Goal: Transaction & Acquisition: Purchase product/service

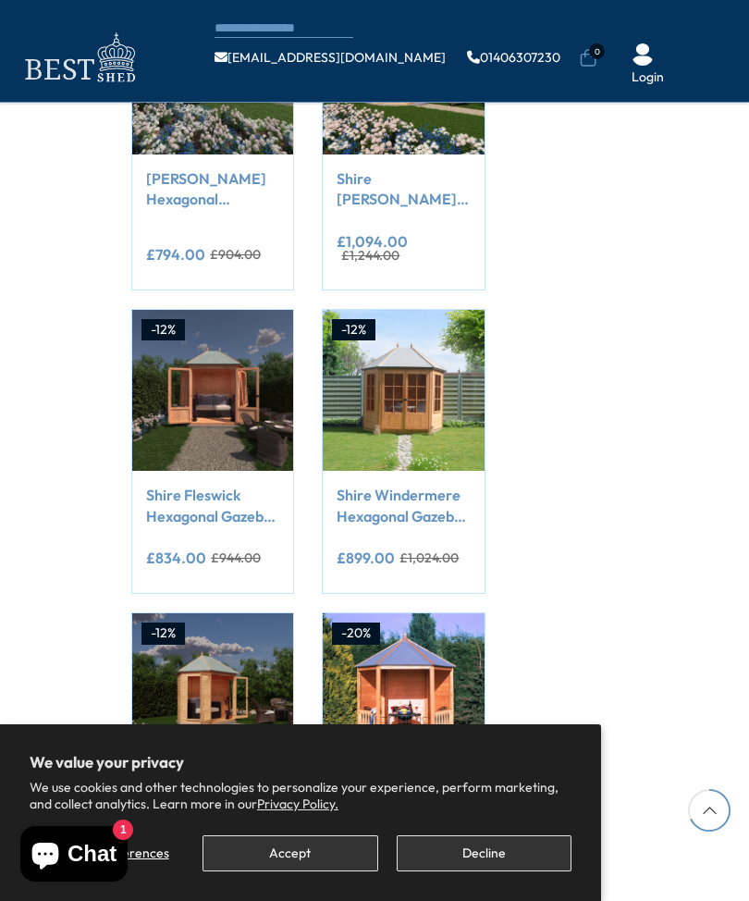
scroll to position [1245, 0]
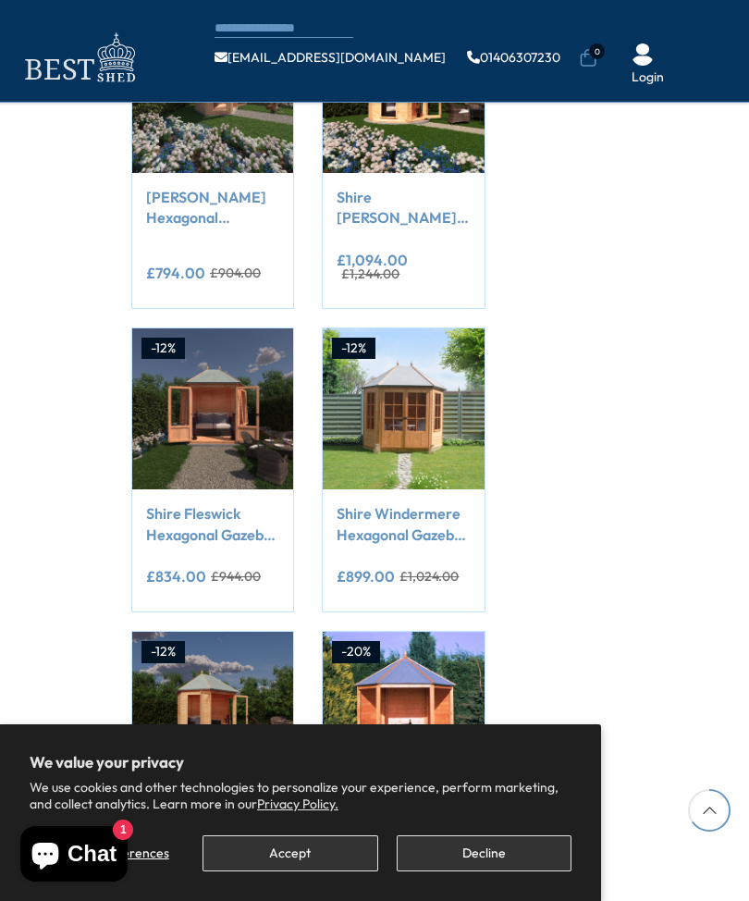
click at [414, 505] on link "Shire Windermere Hexagonal Gazebo Summerhouse 8x7 Double doors 12mm Cladding" at bounding box center [403, 524] width 133 height 42
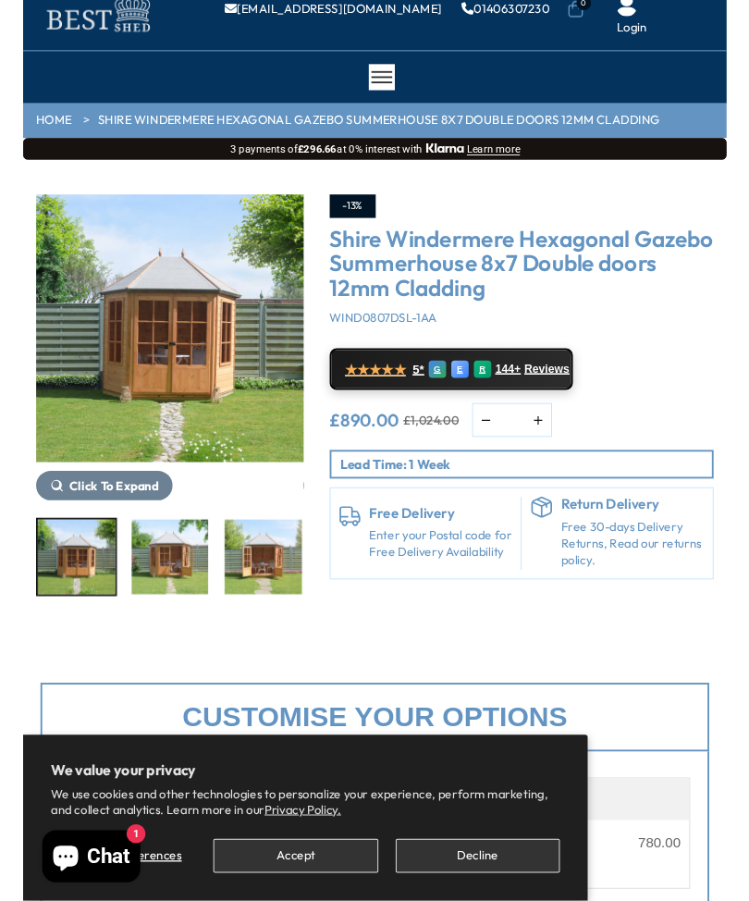
scroll to position [49, 0]
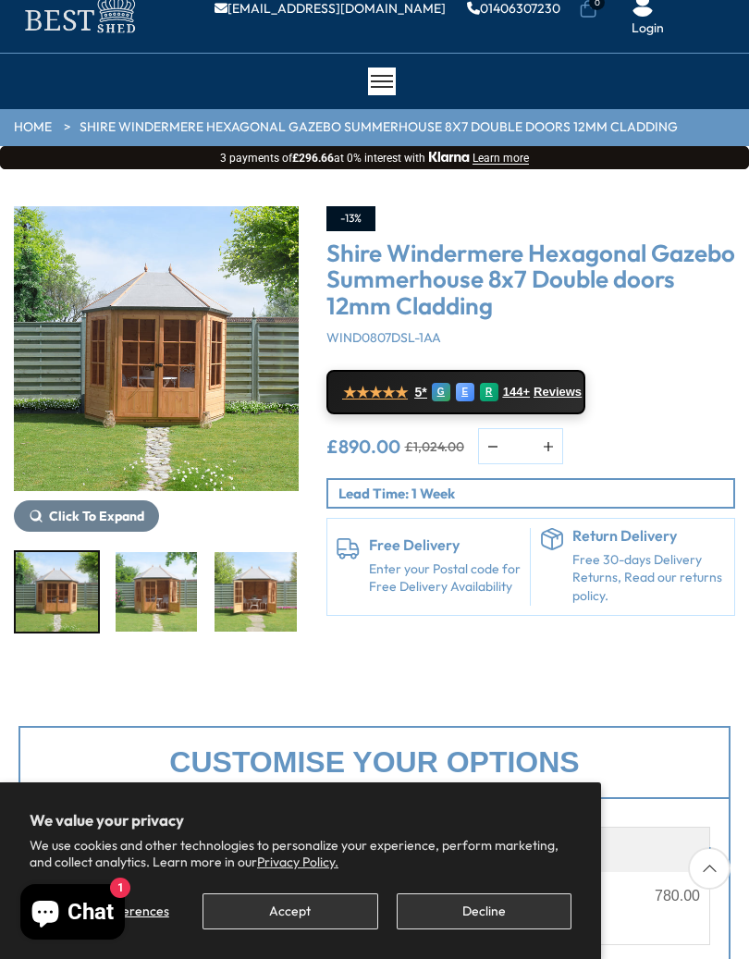
click at [193, 386] on img "1 / 14" at bounding box center [156, 348] width 285 height 285
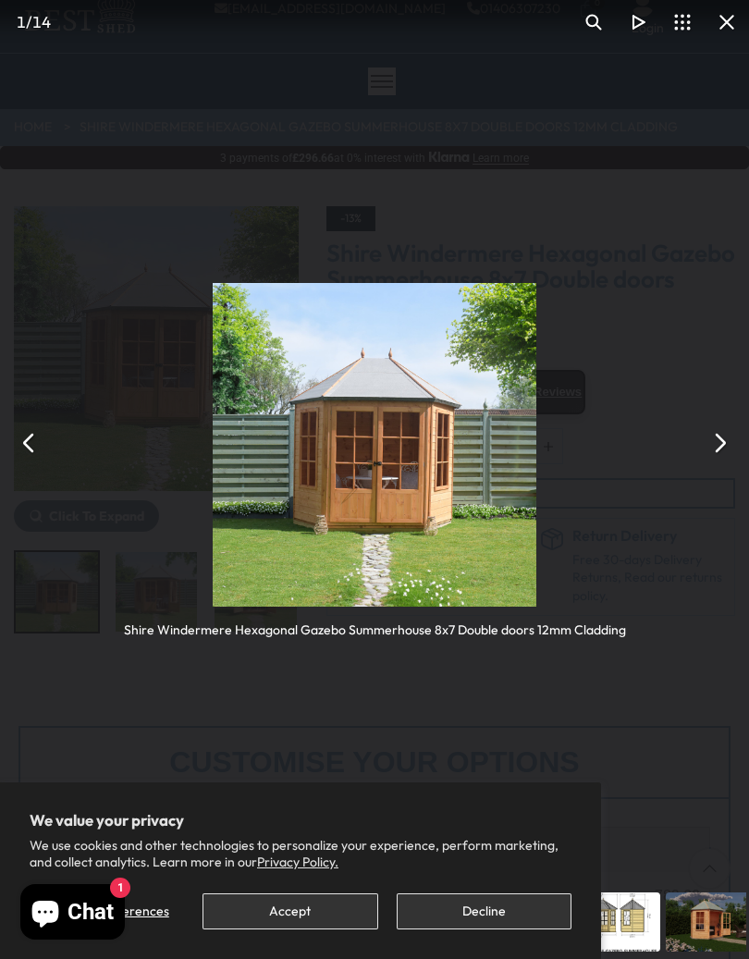
click at [710, 446] on button "You can close this modal content with the ESC key" at bounding box center [719, 443] width 44 height 44
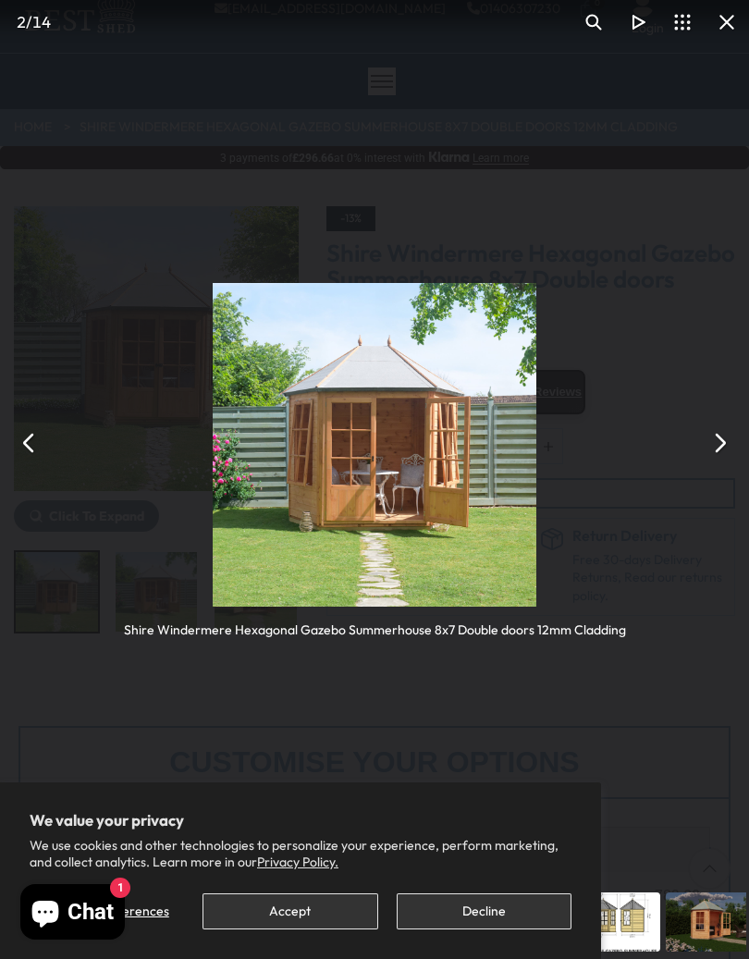
click at [735, 456] on button "You can close this modal content with the ESC key" at bounding box center [719, 443] width 44 height 44
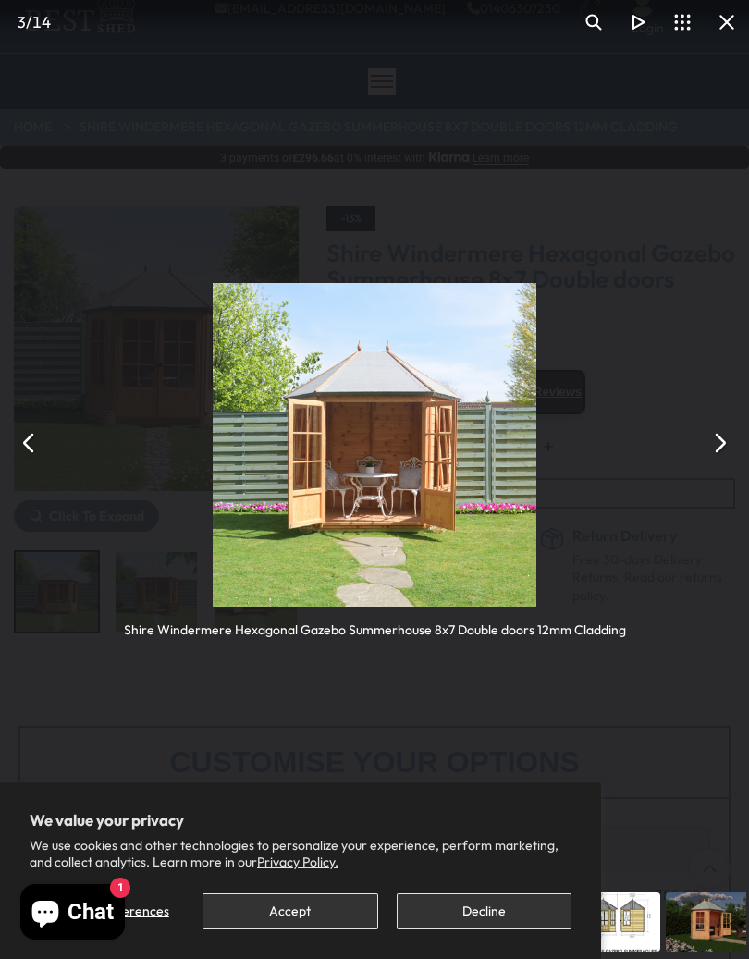
click at [730, 455] on button "You can close this modal content with the ESC key" at bounding box center [719, 443] width 44 height 44
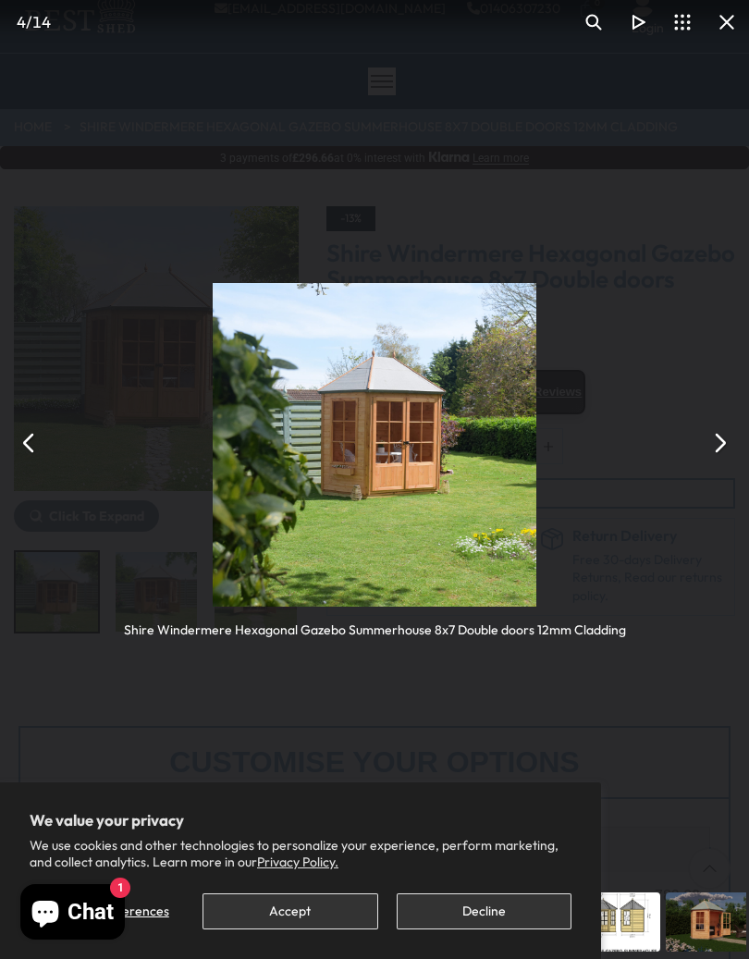
click at [718, 454] on button "You can close this modal content with the ESC key" at bounding box center [719, 443] width 44 height 44
